Goal: Task Accomplishment & Management: Manage account settings

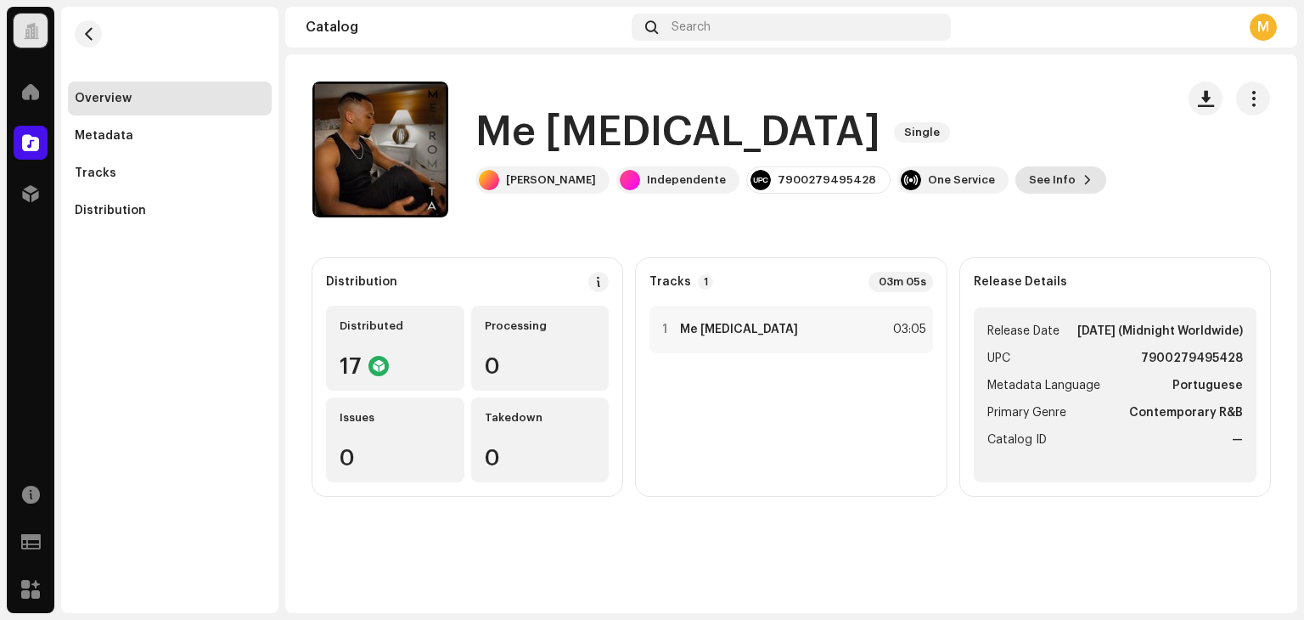
click at [1019, 181] on button "See Info" at bounding box center [1060, 179] width 91 height 27
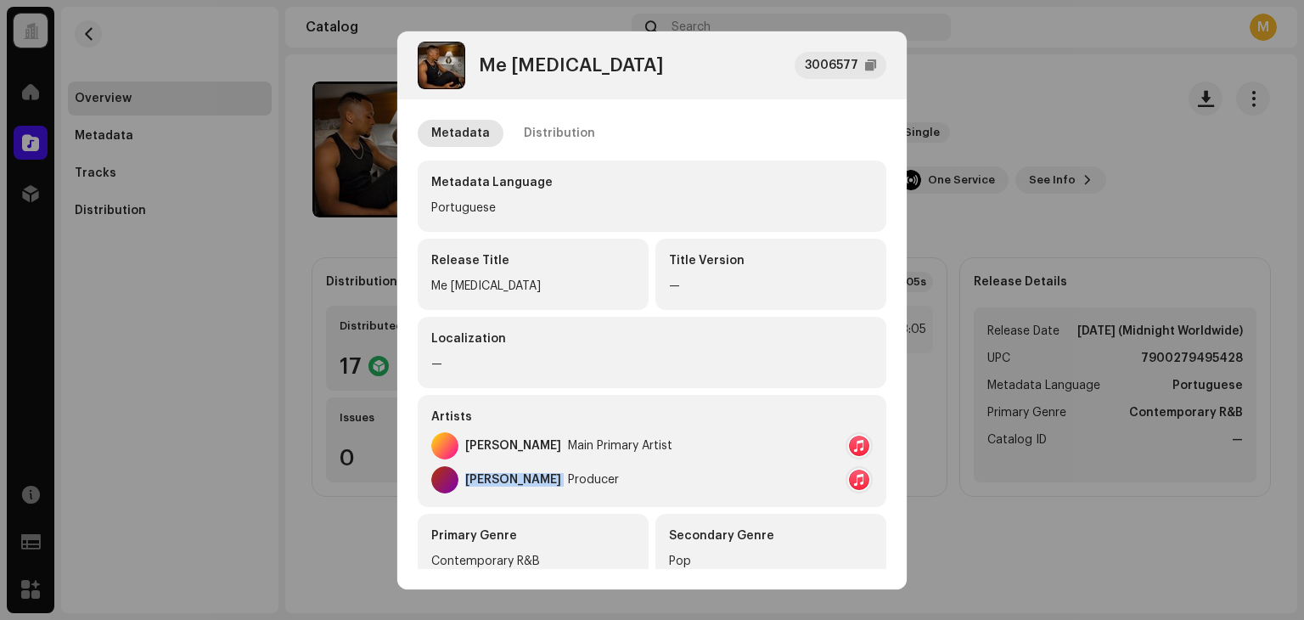
copy div "Douglas Baudoino Paixão"
drag, startPoint x: 611, startPoint y: 480, endPoint x: 468, endPoint y: 491, distance: 143.8
click at [468, 491] on div "Douglas Baudoino Paixão Producer" at bounding box center [525, 479] width 188 height 27
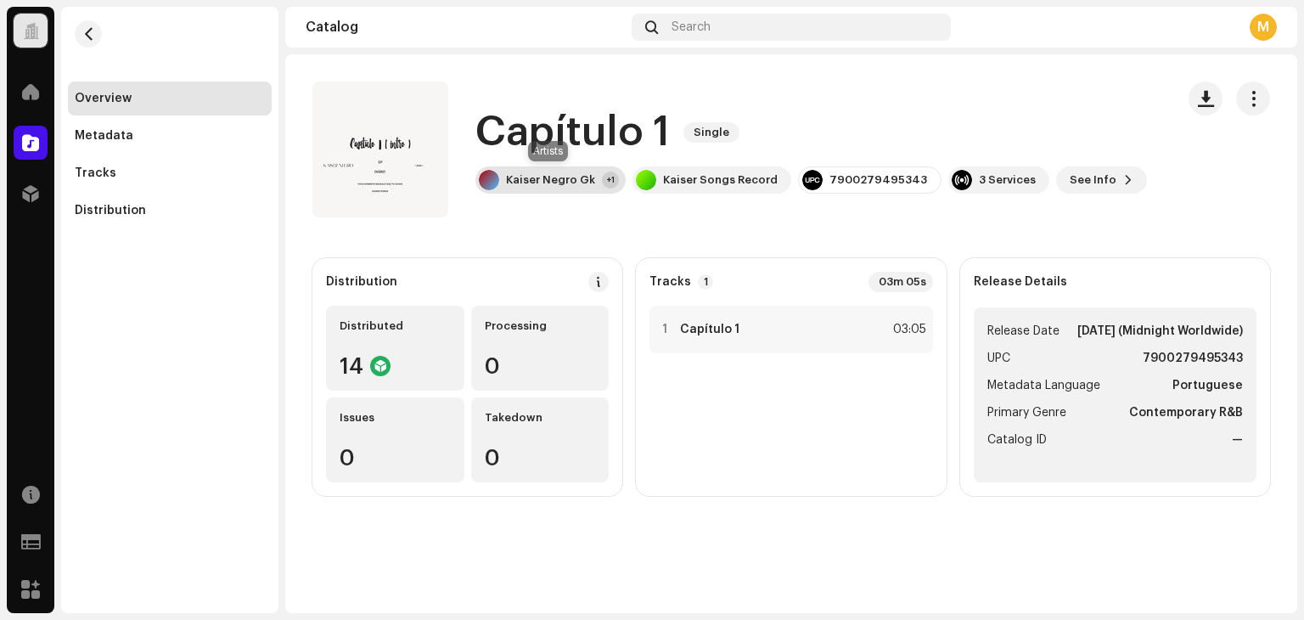
click at [589, 171] on div "Kaiser Negro Gk +1" at bounding box center [550, 179] width 150 height 27
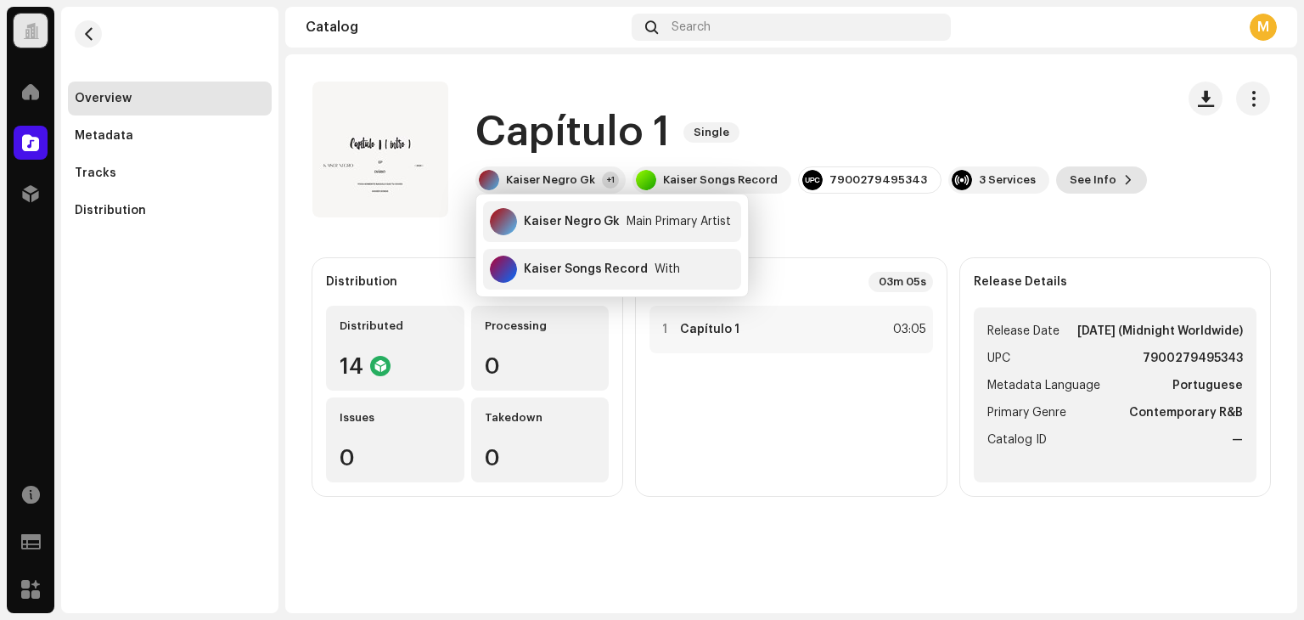
click at [1087, 169] on span "See Info" at bounding box center [1092, 180] width 47 height 34
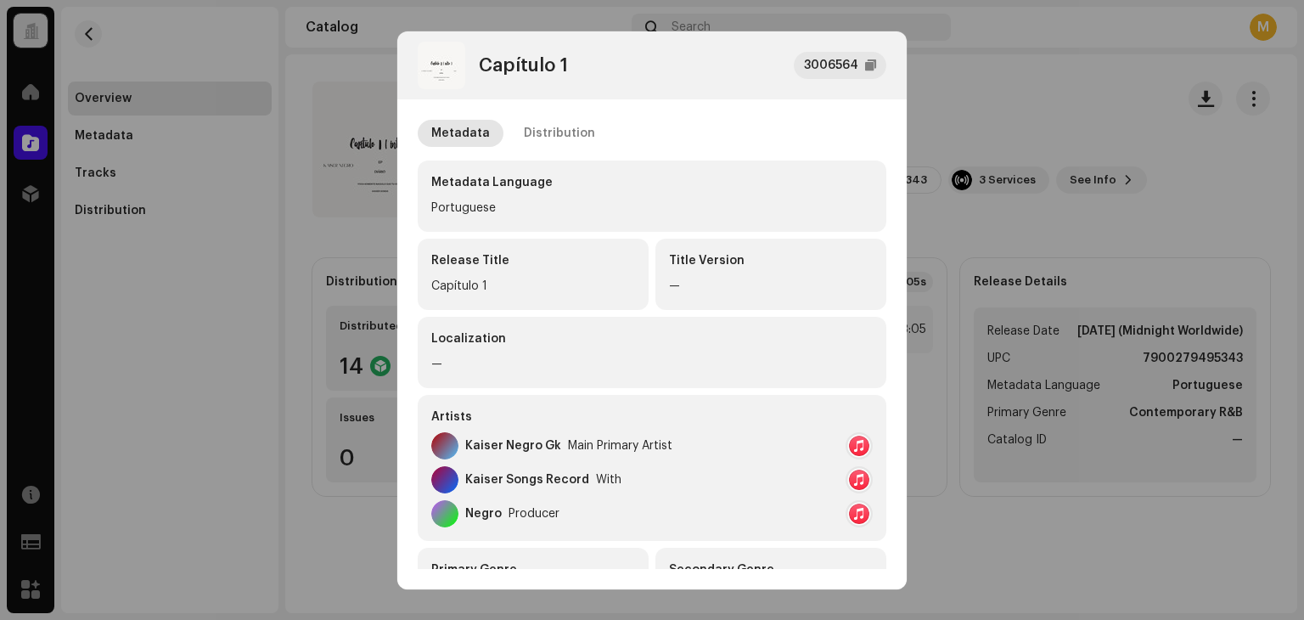
scroll to position [85, 0]
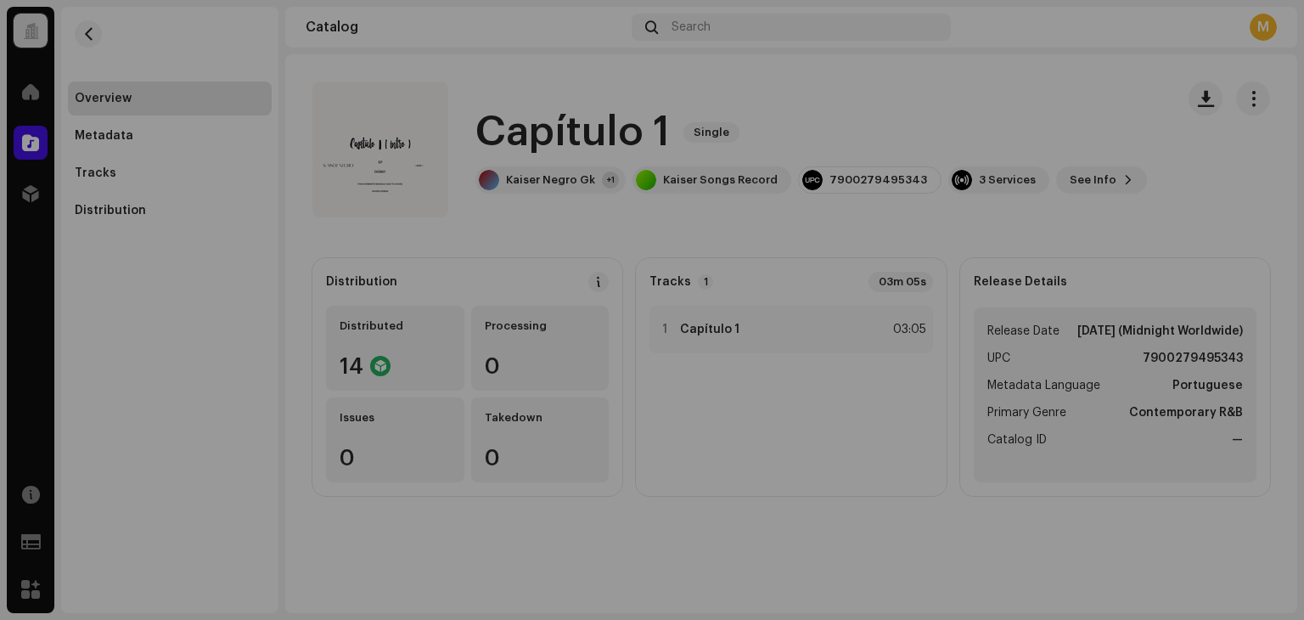
drag, startPoint x: 216, startPoint y: 129, endPoint x: 215, endPoint y: 166, distance: 37.4
click at [211, 138] on div "Capítulo 1 3006564 Metadata Distribution Metadata Language Portuguese Release T…" at bounding box center [652, 310] width 1304 height 620
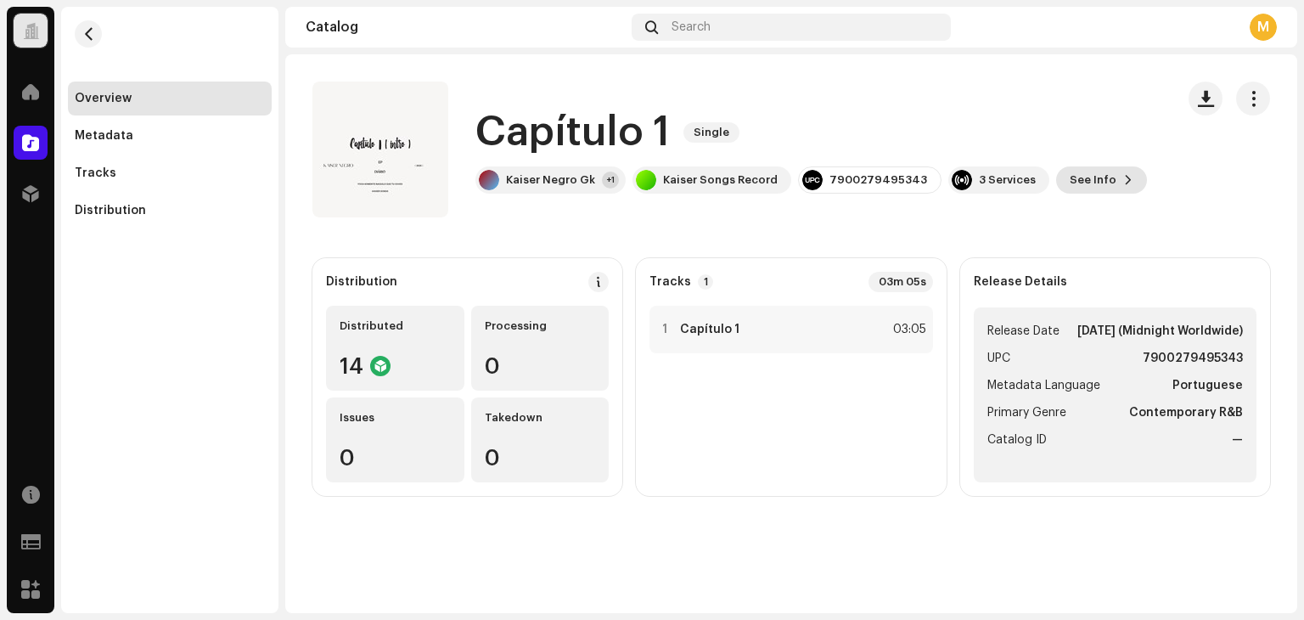
click at [1123, 174] on span at bounding box center [1128, 180] width 10 height 14
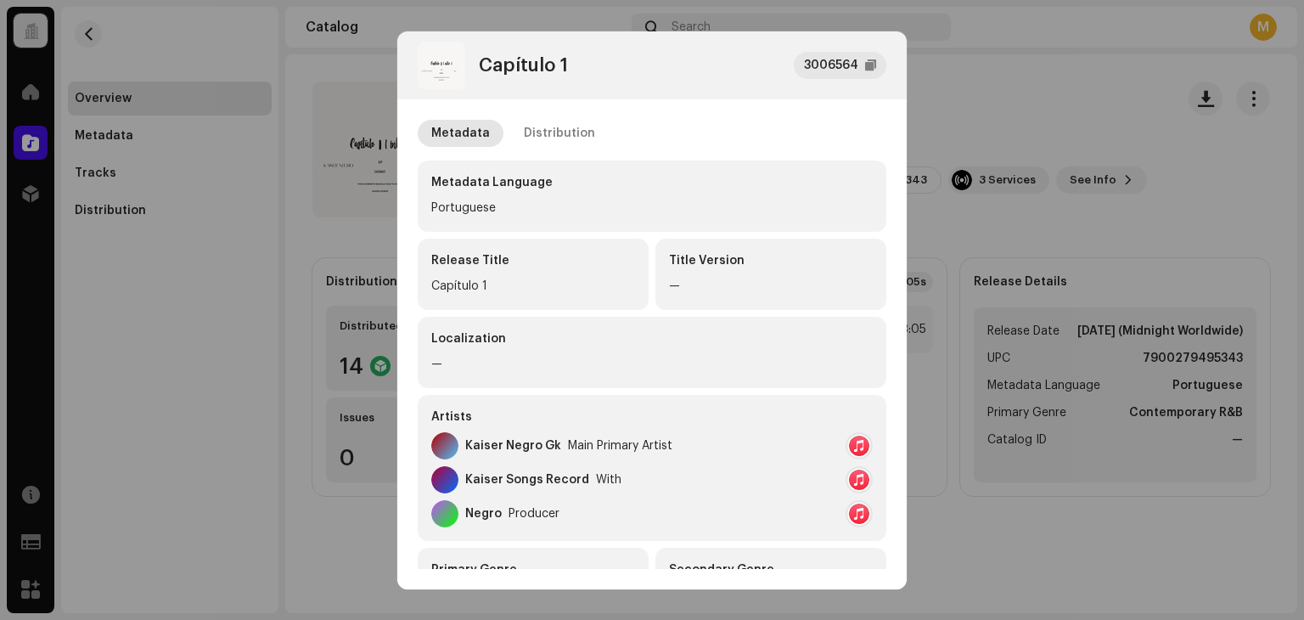
scroll to position [170, 0]
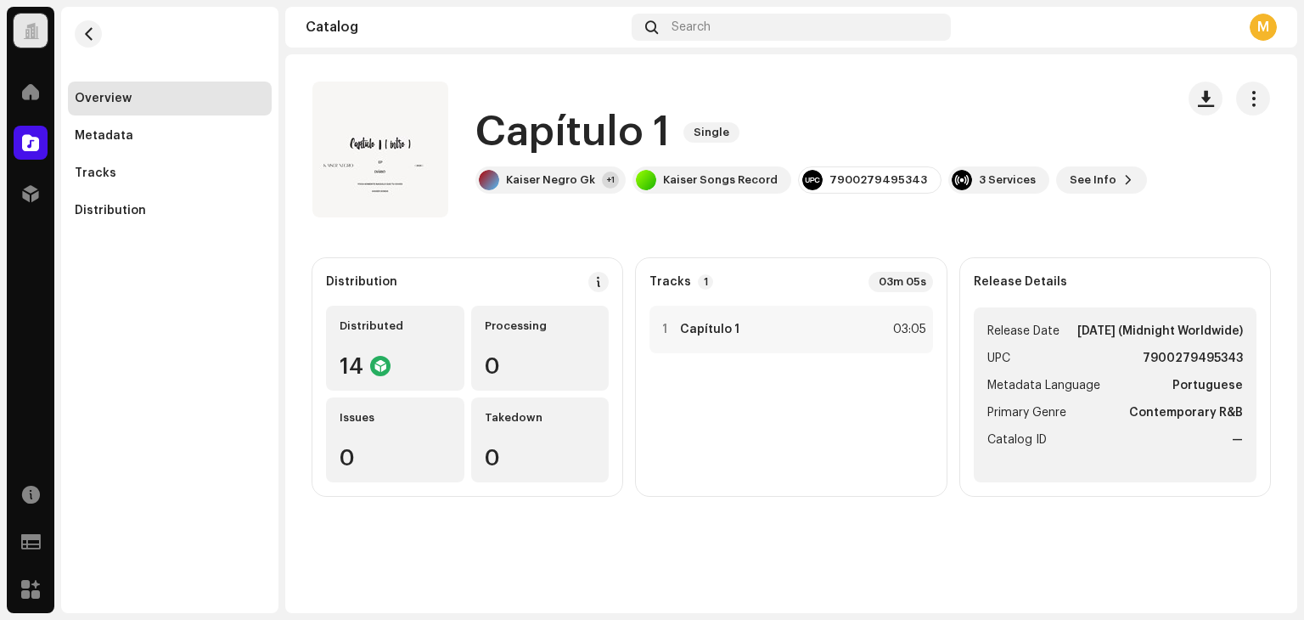
drag, startPoint x: 1125, startPoint y: 184, endPoint x: 1215, endPoint y: 96, distance: 126.7
click at [1127, 184] on div "Capítulo 1 3006564 Metadata Distribution Metadata Language Portuguese Release T…" at bounding box center [652, 310] width 1304 height 620
click at [1265, 101] on button "button" at bounding box center [1253, 98] width 34 height 34
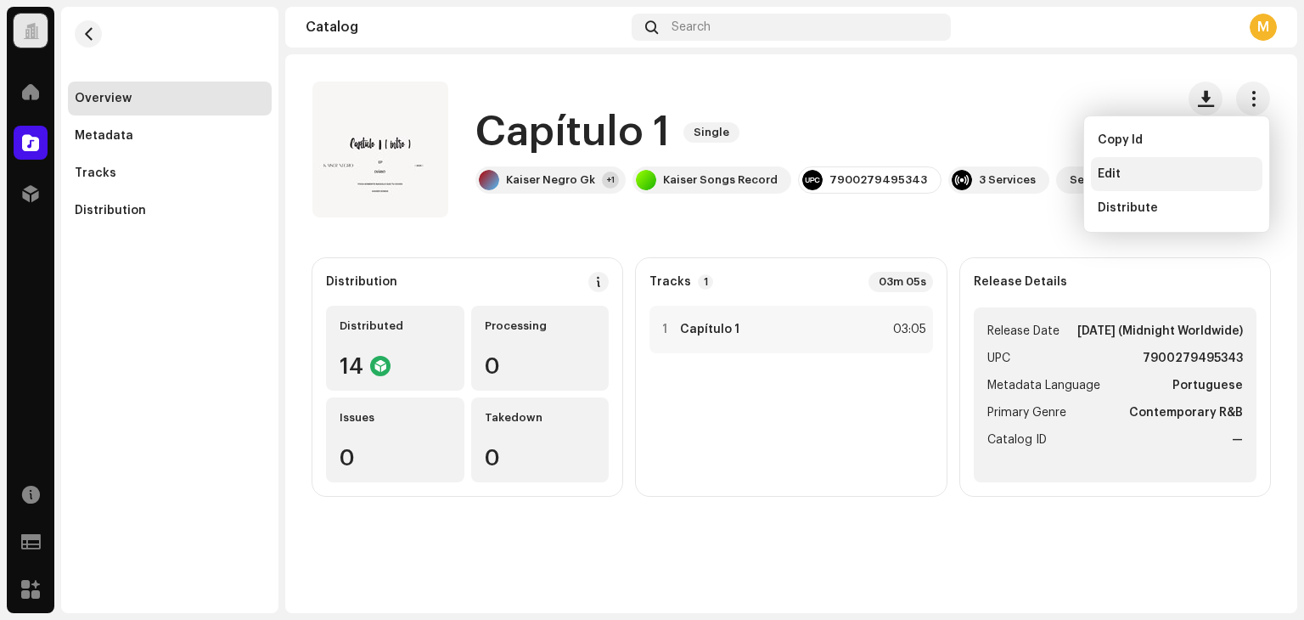
click at [1156, 169] on div "Edit" at bounding box center [1177, 174] width 158 height 14
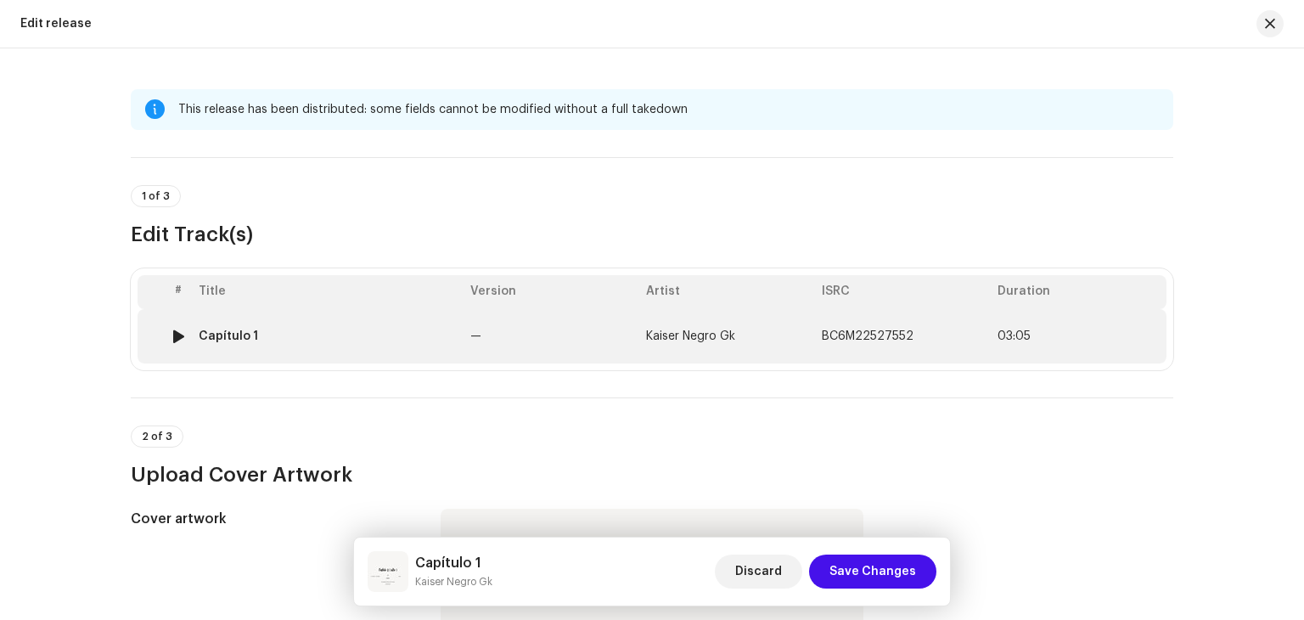
click at [358, 341] on div "Capítulo 1" at bounding box center [328, 336] width 258 height 14
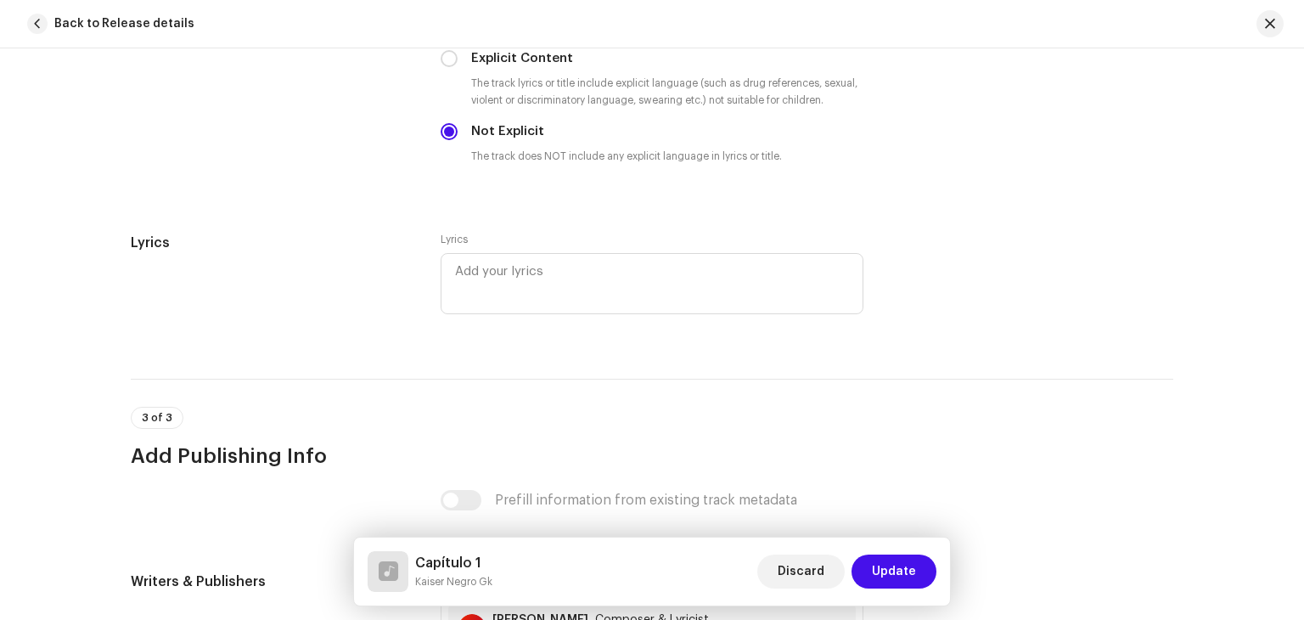
scroll to position [3639, 0]
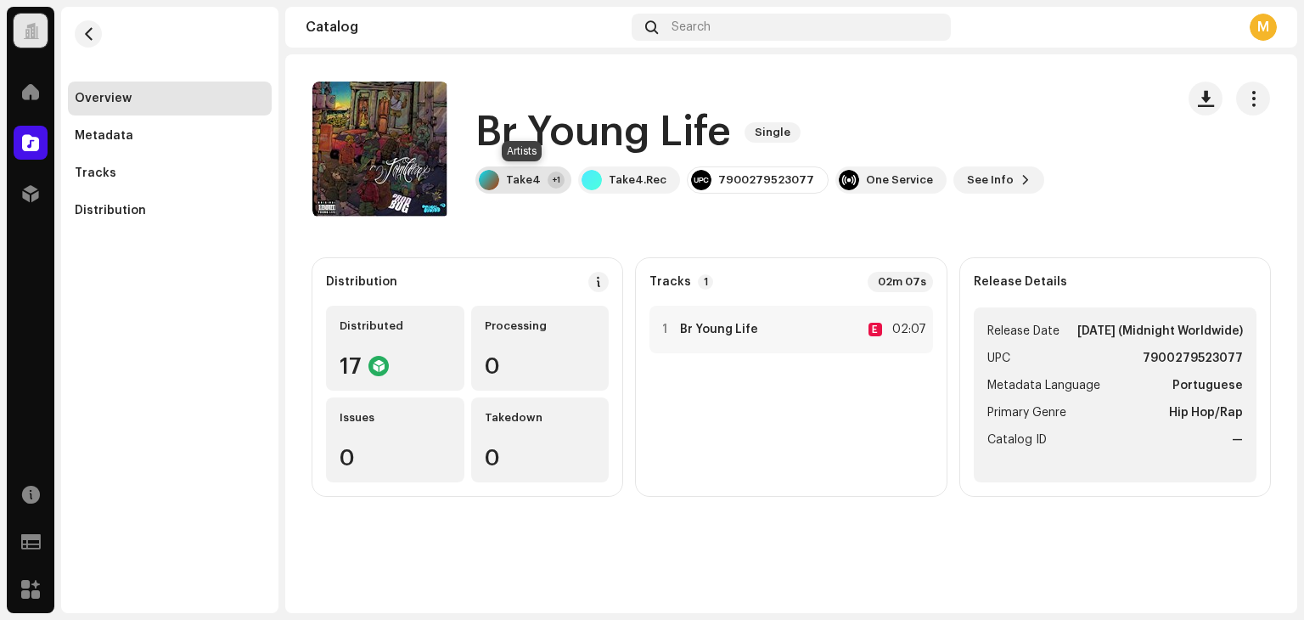
click at [518, 177] on div "Take4" at bounding box center [523, 180] width 35 height 14
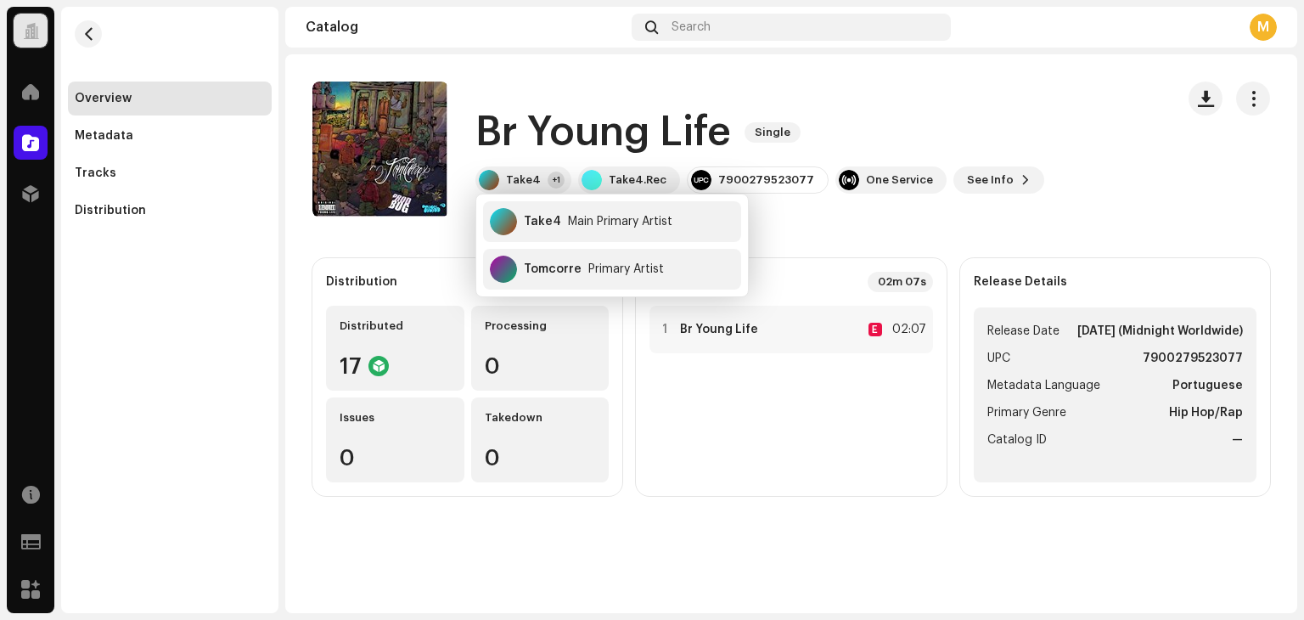
click at [612, 28] on div "Catalog" at bounding box center [465, 27] width 319 height 14
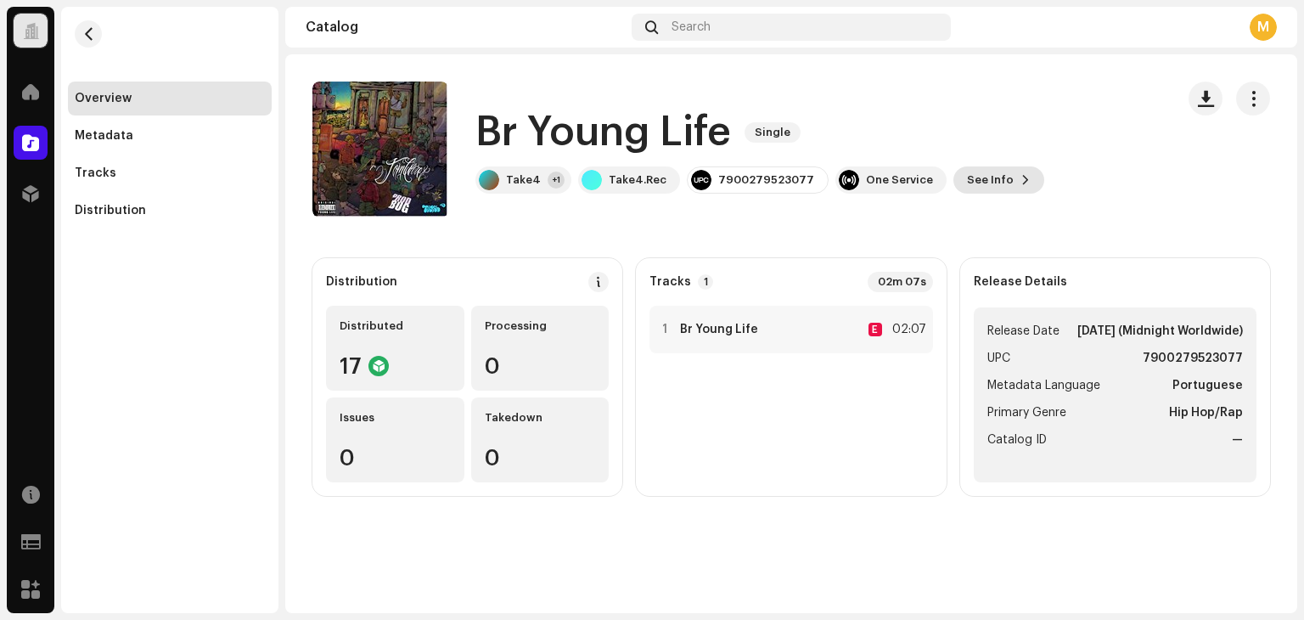
click at [979, 189] on span "See Info" at bounding box center [990, 180] width 47 height 34
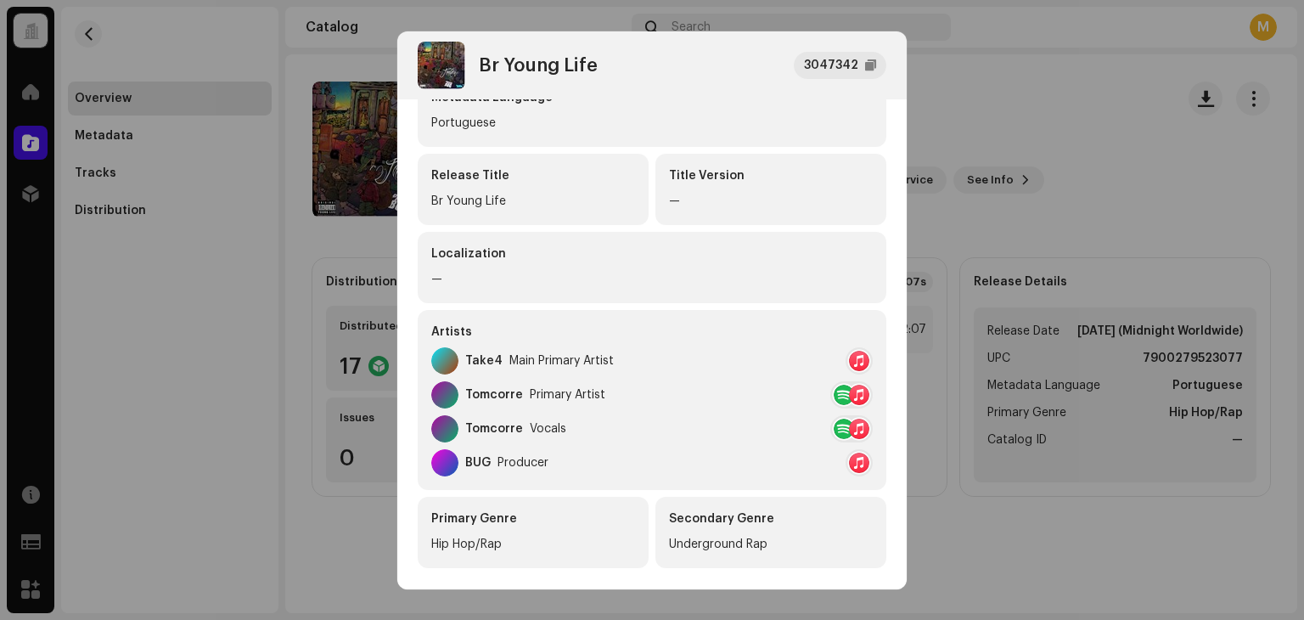
scroll to position [255, 0]
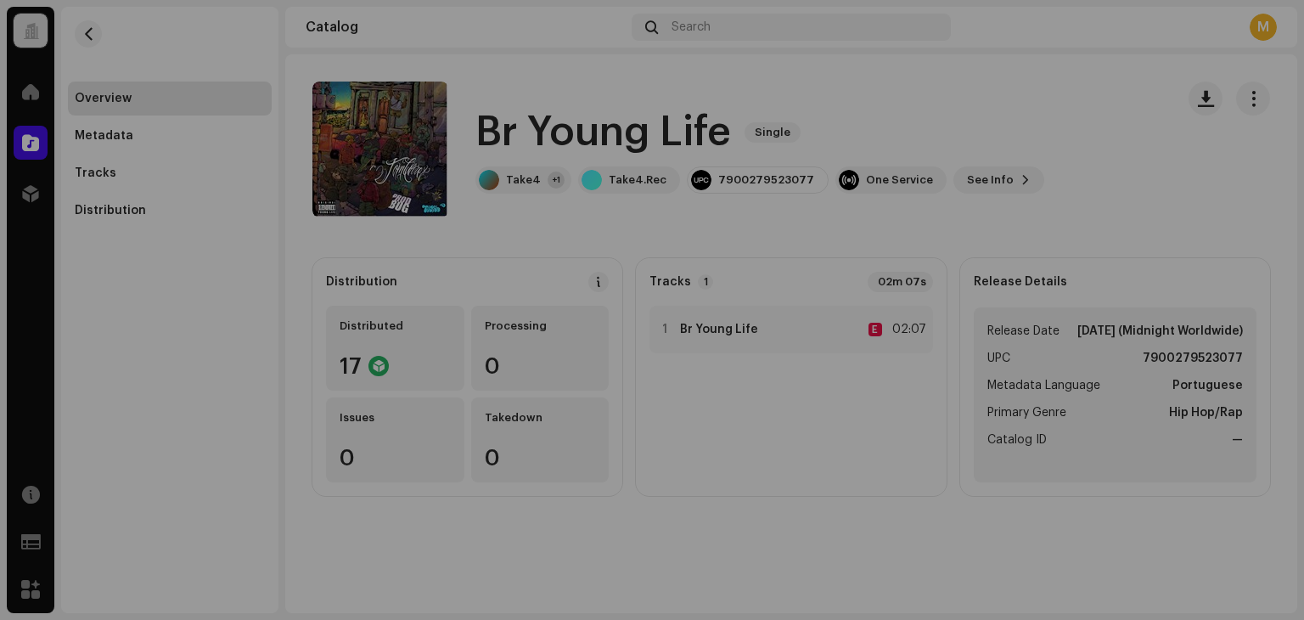
click at [251, 406] on div "Br Young Life 3047342 Metadata Distribution Metadata Language Portuguese Releas…" at bounding box center [652, 310] width 1304 height 620
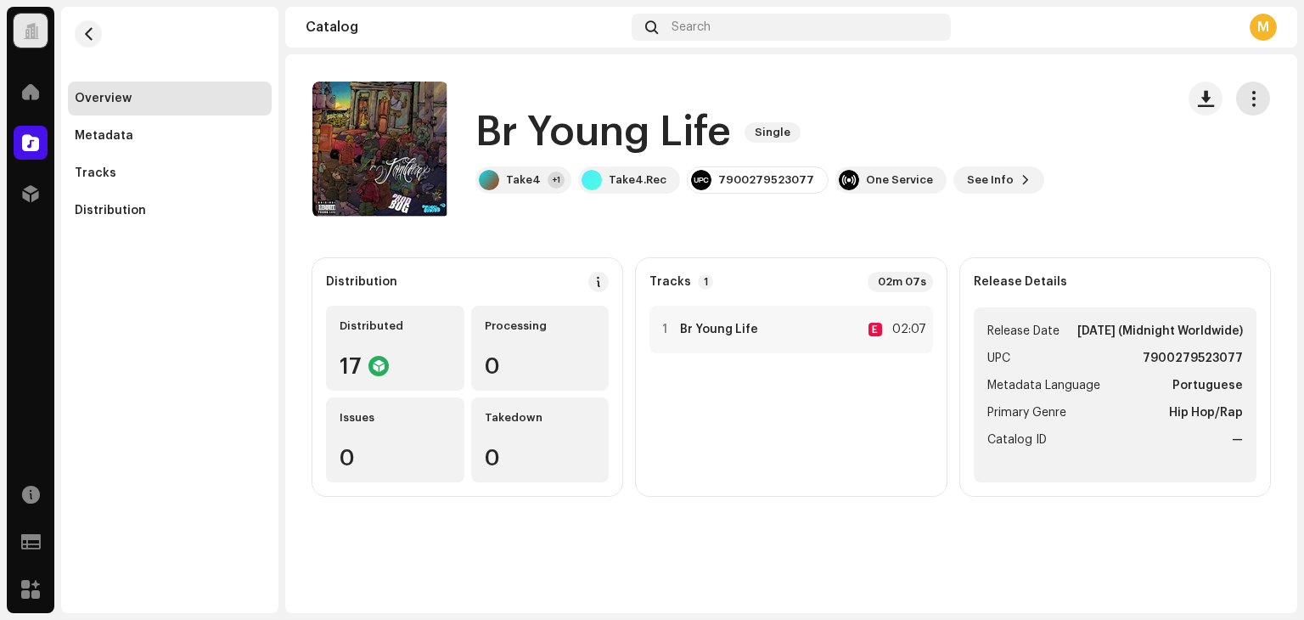
click at [1262, 88] on button "button" at bounding box center [1253, 98] width 34 height 34
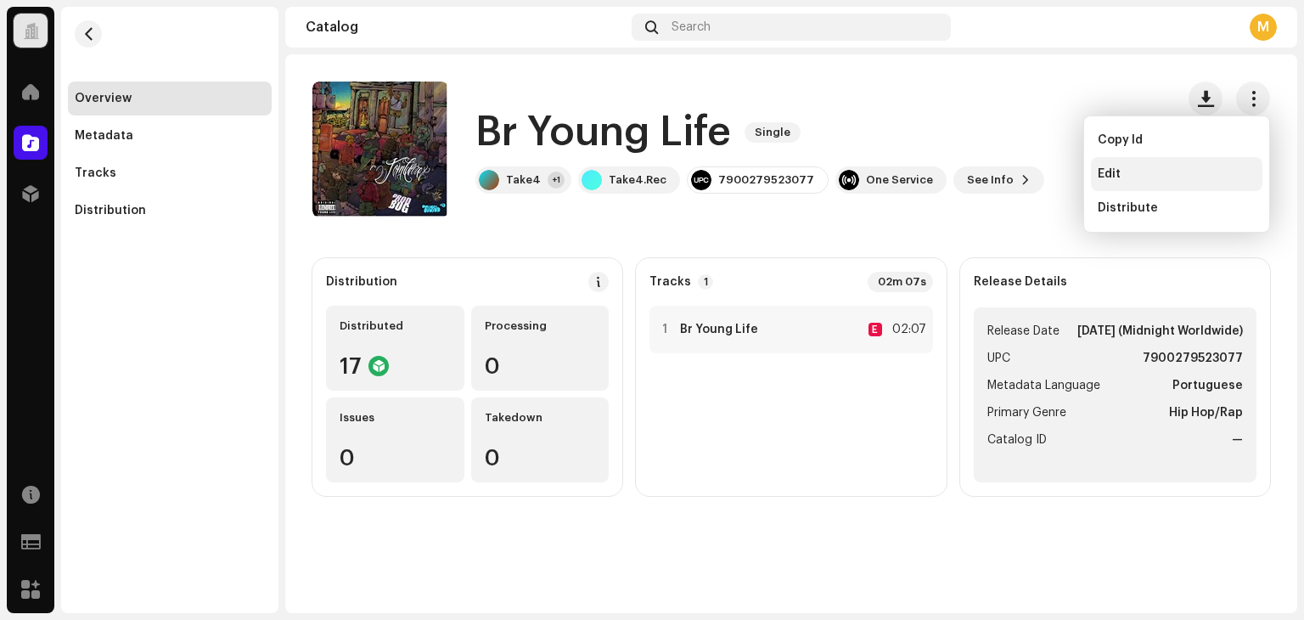
click at [1130, 171] on div "Edit" at bounding box center [1177, 174] width 158 height 14
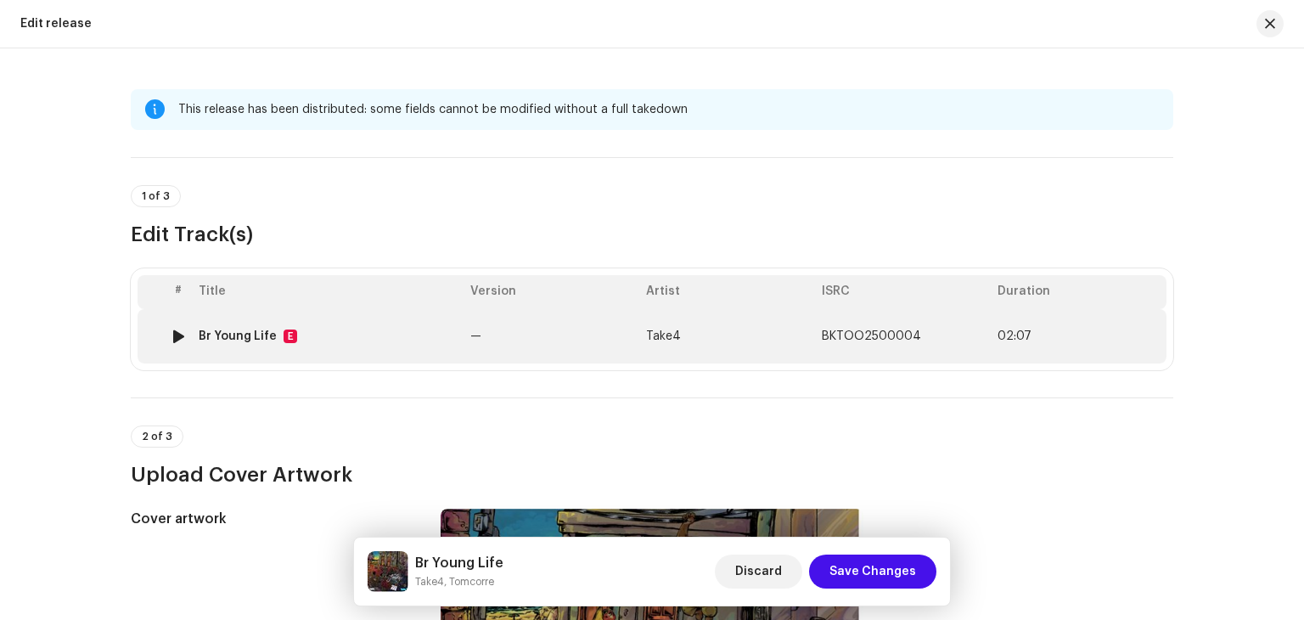
click at [300, 351] on td "Br Young Life E" at bounding box center [328, 336] width 272 height 54
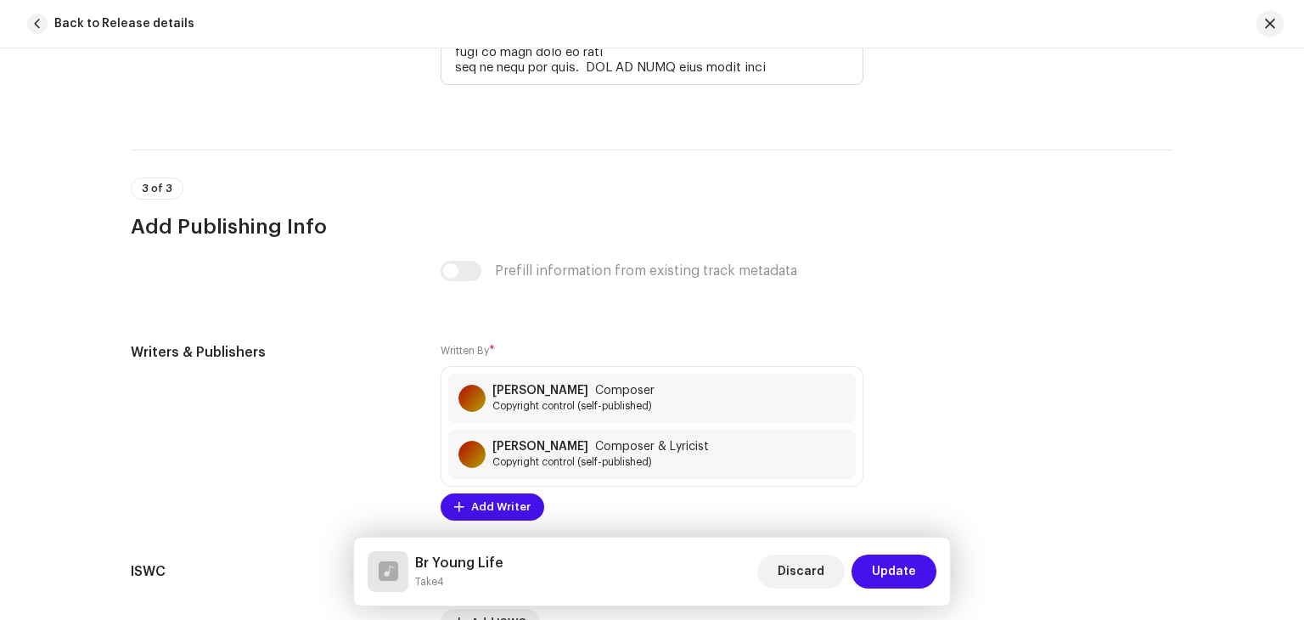
scroll to position [4074, 0]
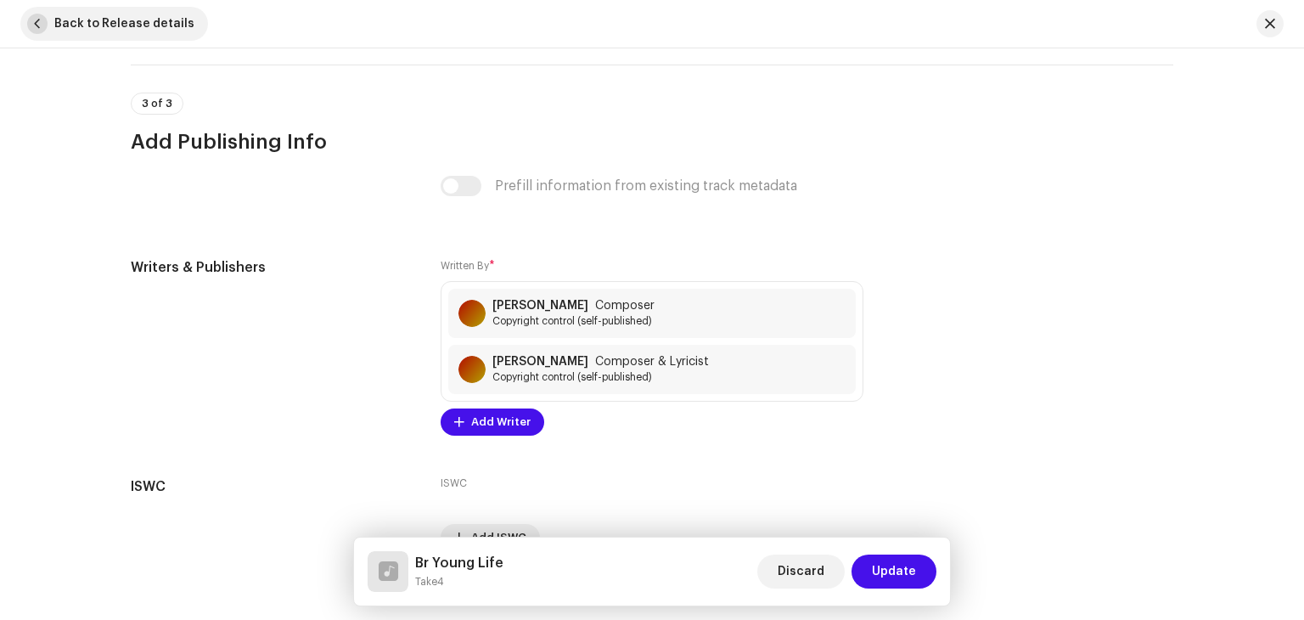
click at [37, 19] on span "button" at bounding box center [37, 24] width 20 height 20
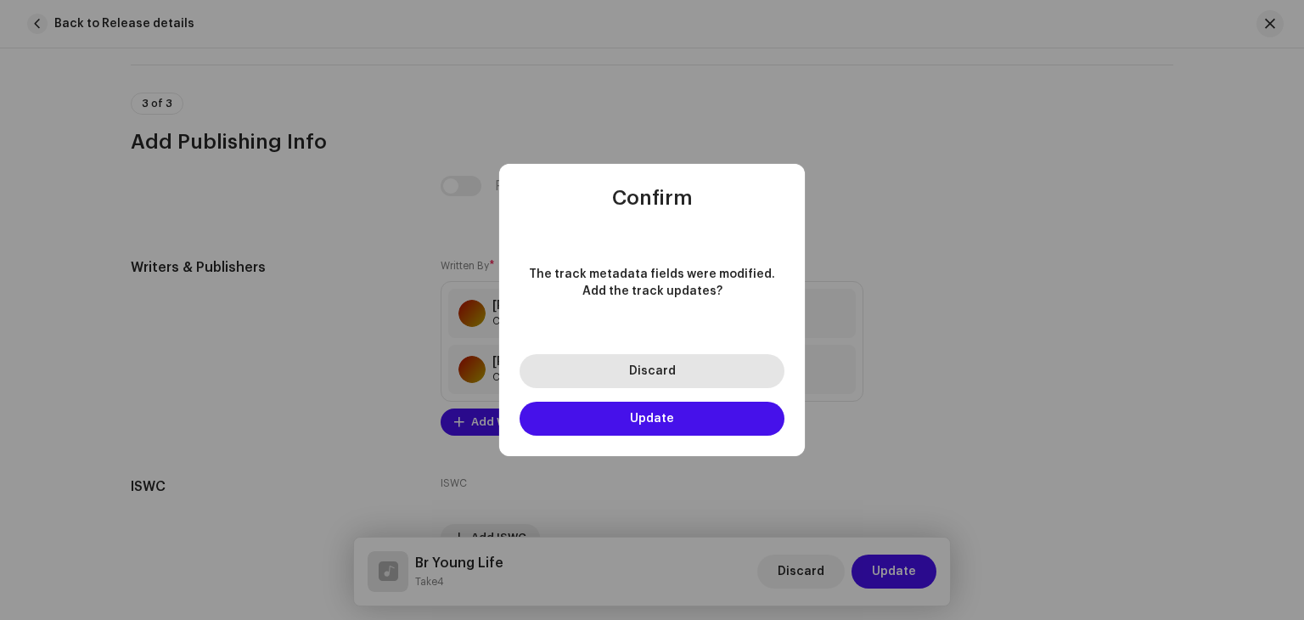
click at [659, 371] on span "Discard" at bounding box center [652, 371] width 47 height 12
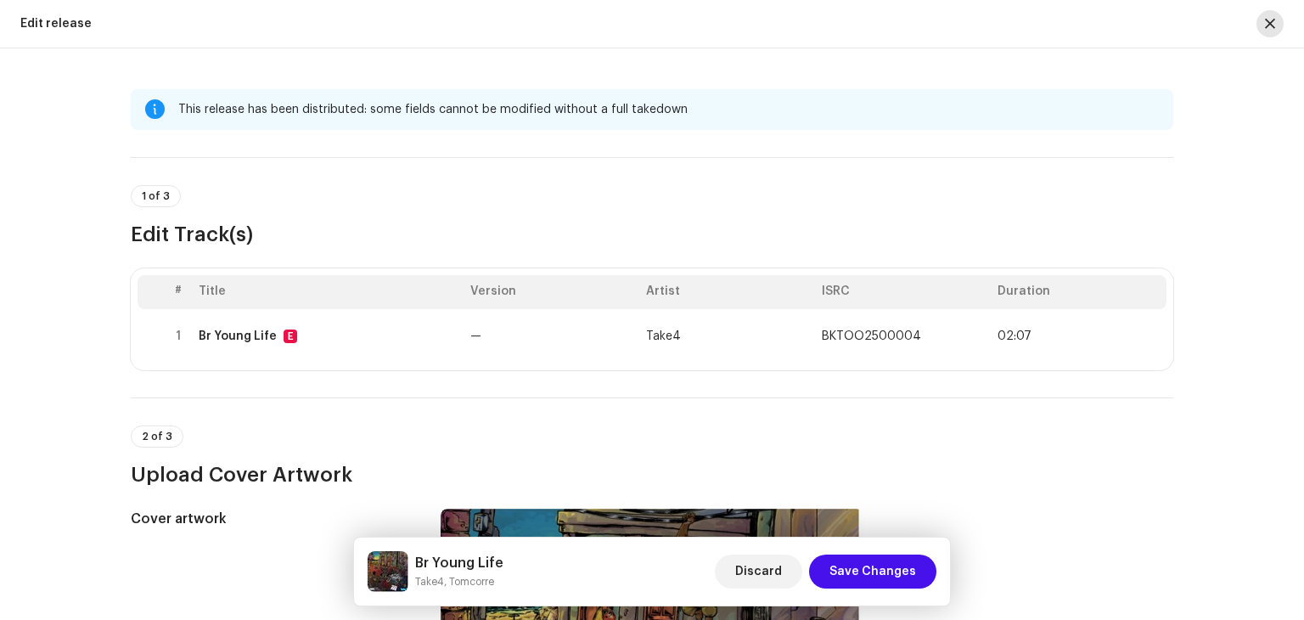
click at [1262, 28] on button "button" at bounding box center [1269, 23] width 27 height 27
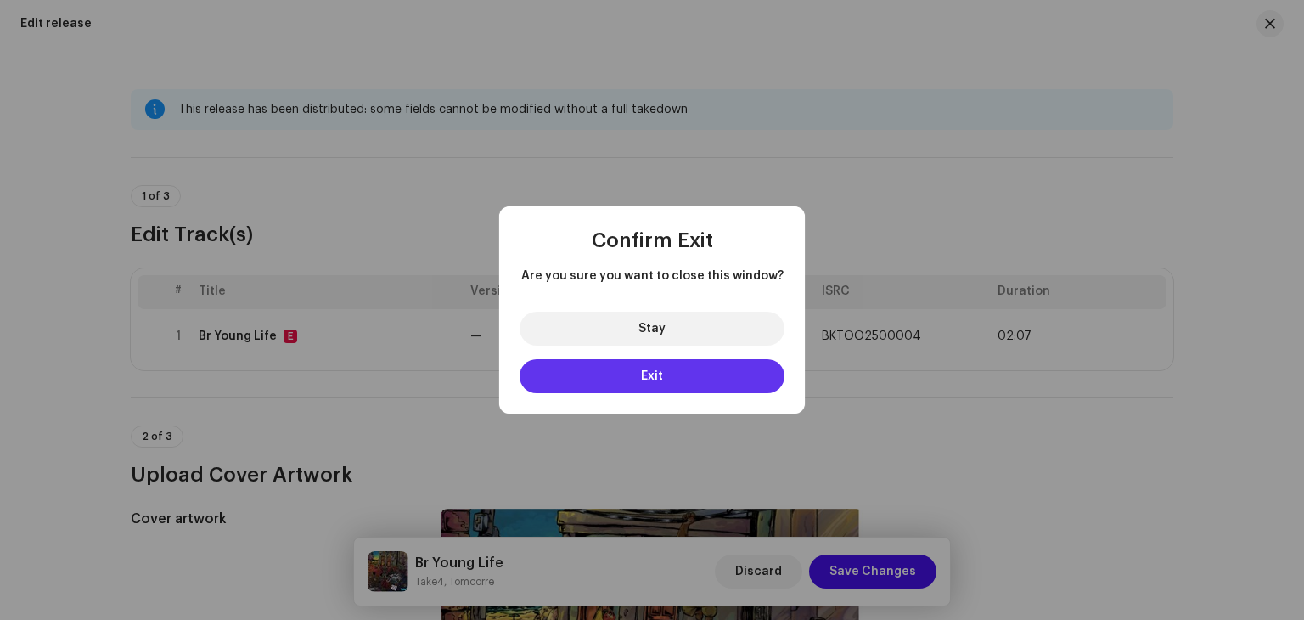
click at [633, 368] on button "Exit" at bounding box center [651, 376] width 265 height 34
